Goal: Transaction & Acquisition: Purchase product/service

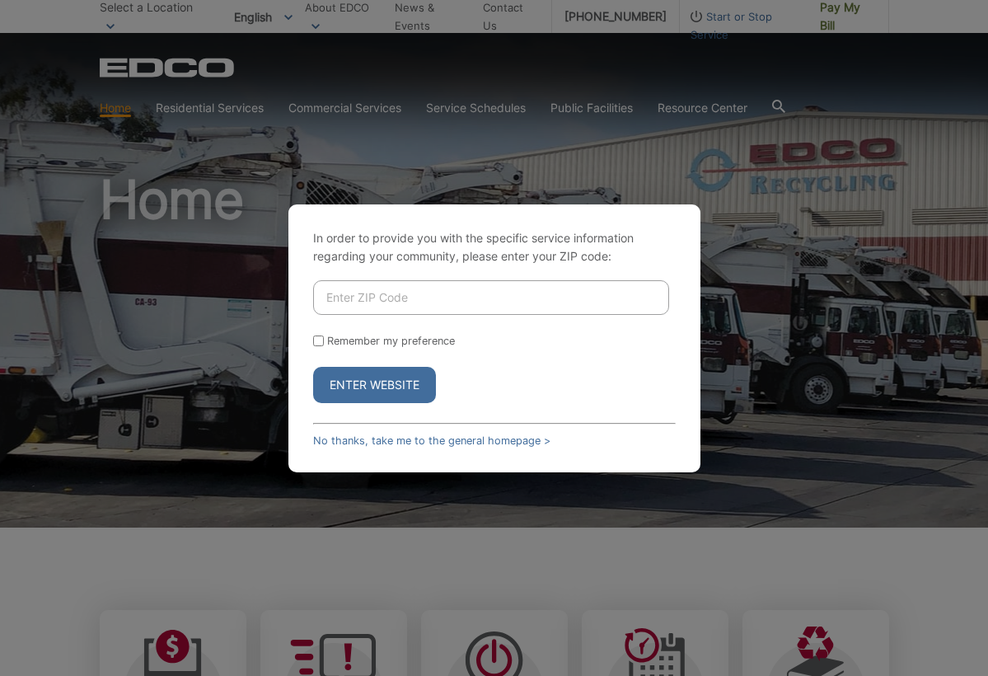
click at [392, 297] on input "Enter ZIP Code" at bounding box center [491, 297] width 356 height 35
type input "92021"
click at [376, 385] on button "Enter Website" at bounding box center [374, 385] width 123 height 36
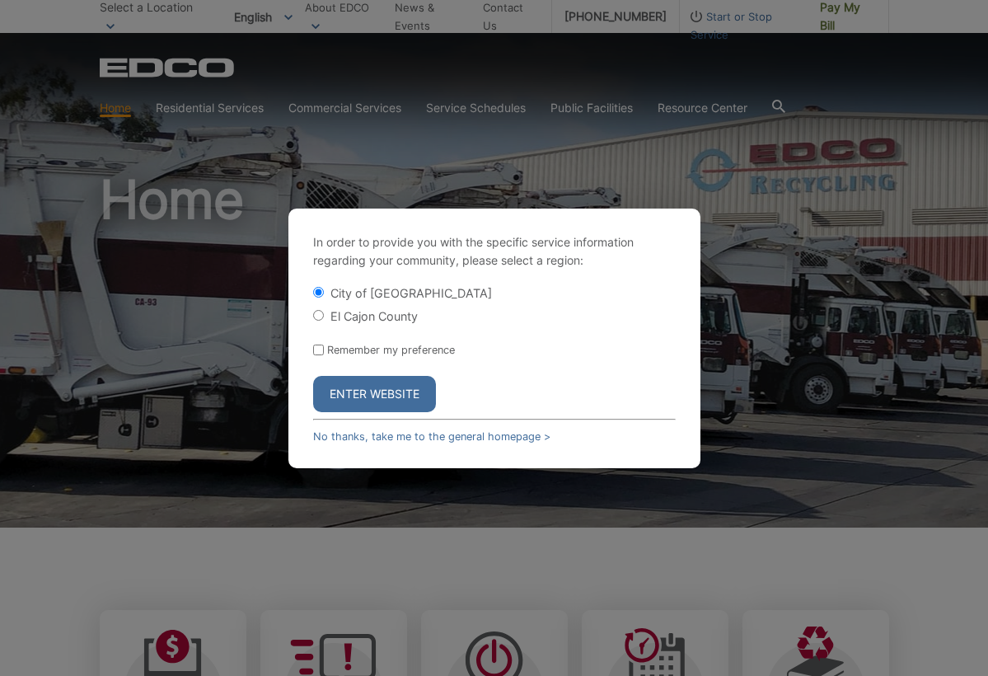
click at [373, 388] on button "Enter Website" at bounding box center [374, 394] width 123 height 36
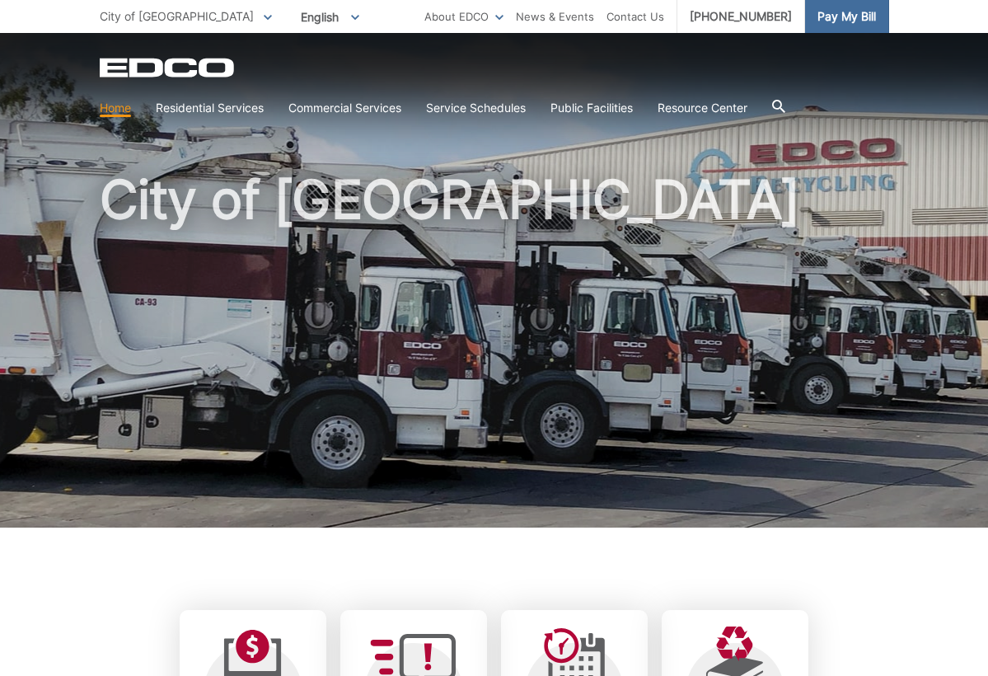
click at [853, 10] on span "Pay My Bill" at bounding box center [847, 16] width 59 height 18
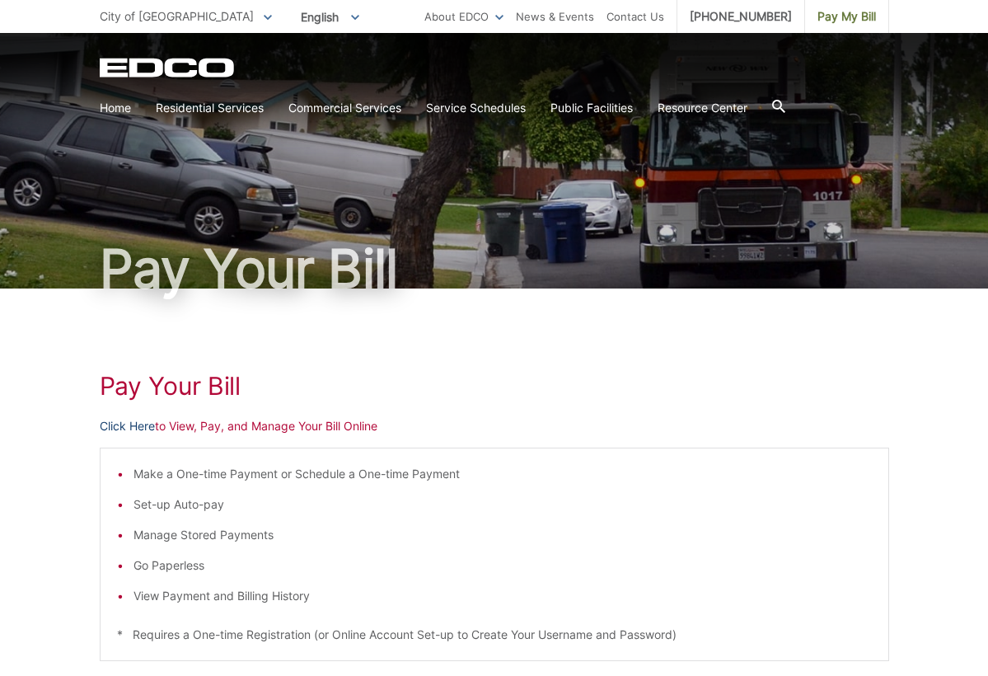
click at [127, 423] on link "Click Here" at bounding box center [127, 426] width 55 height 18
